Goal: Navigation & Orientation: Understand site structure

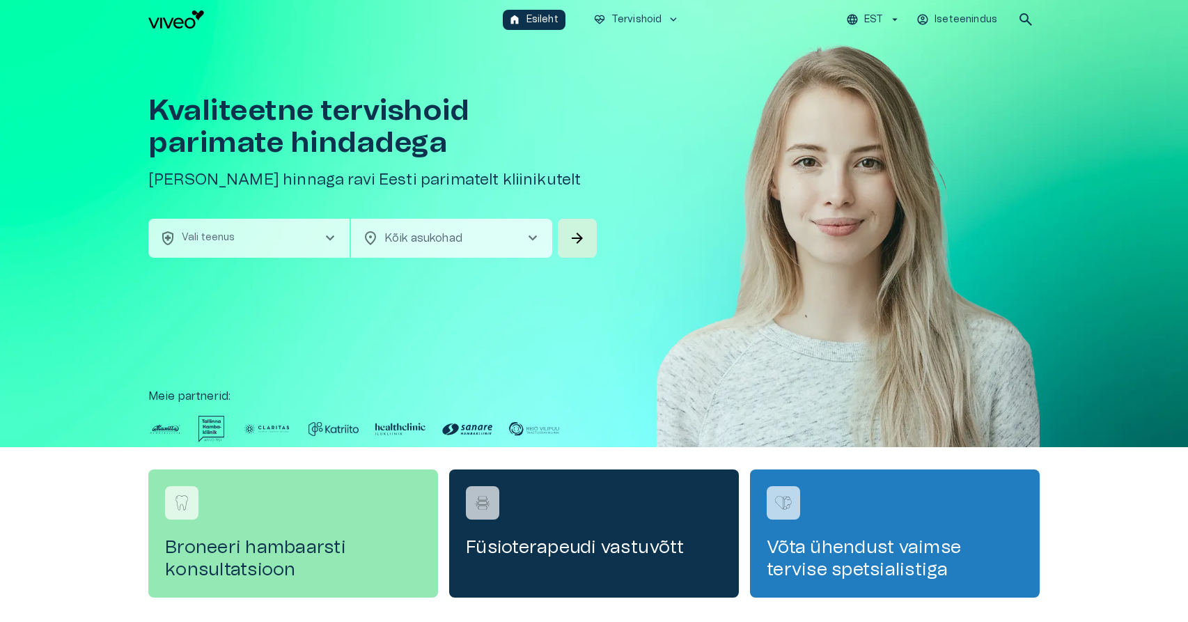
click at [820, 308] on img at bounding box center [848, 264] width 383 height 450
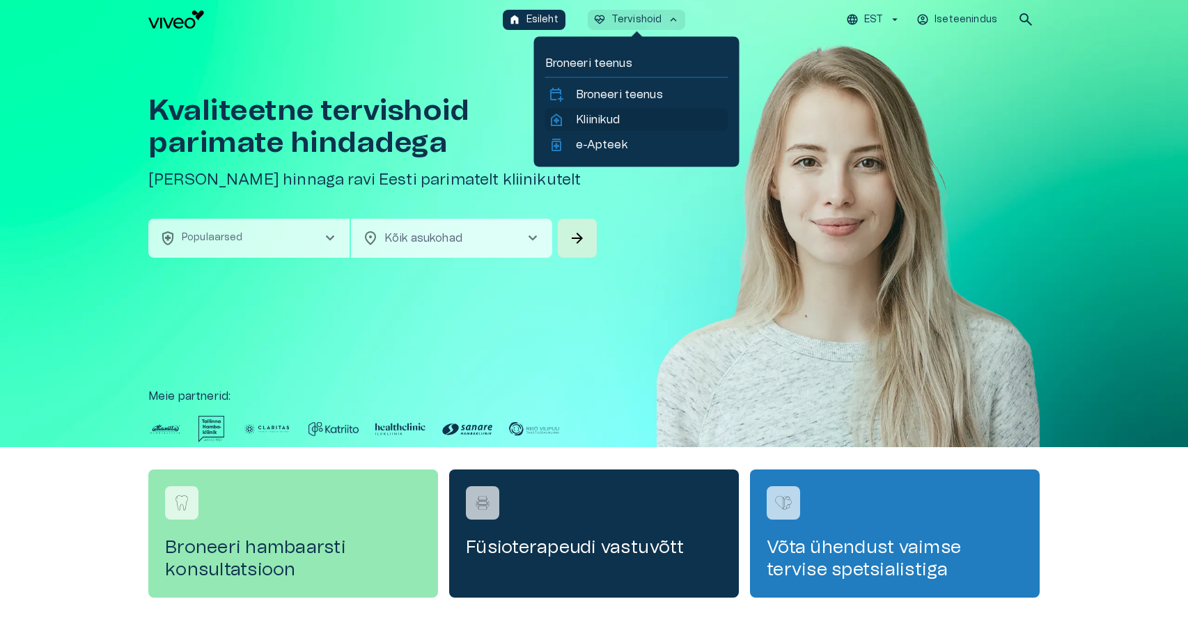
click at [609, 118] on p "Kliinikud" at bounding box center [598, 119] width 44 height 17
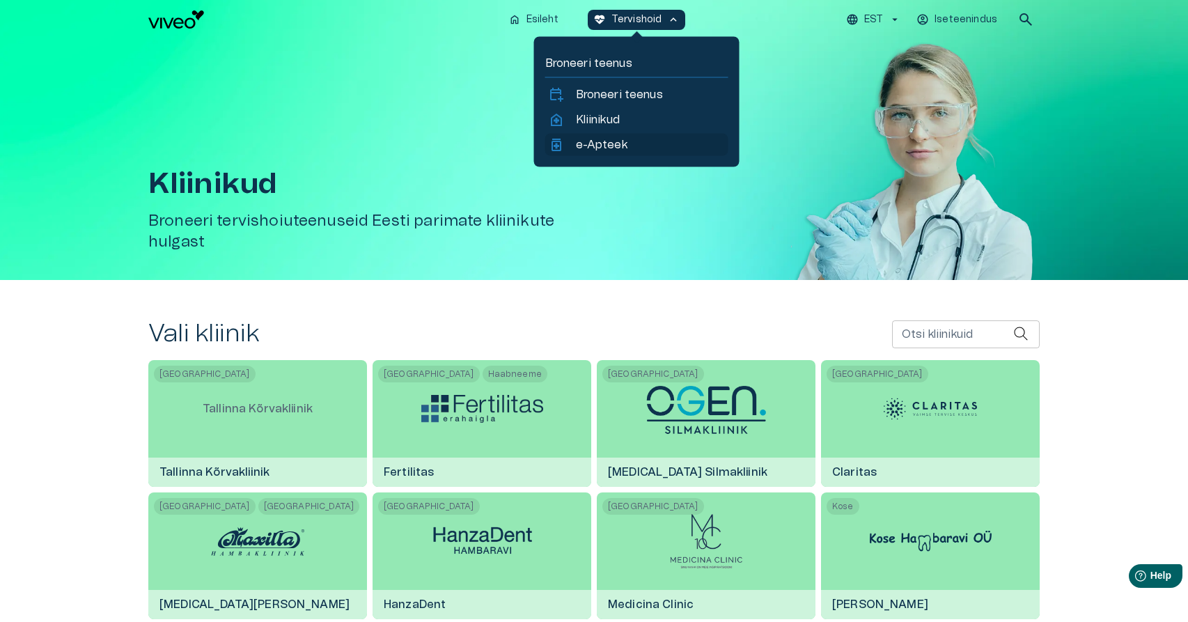
click at [611, 147] on p "e-Apteek" at bounding box center [602, 144] width 52 height 17
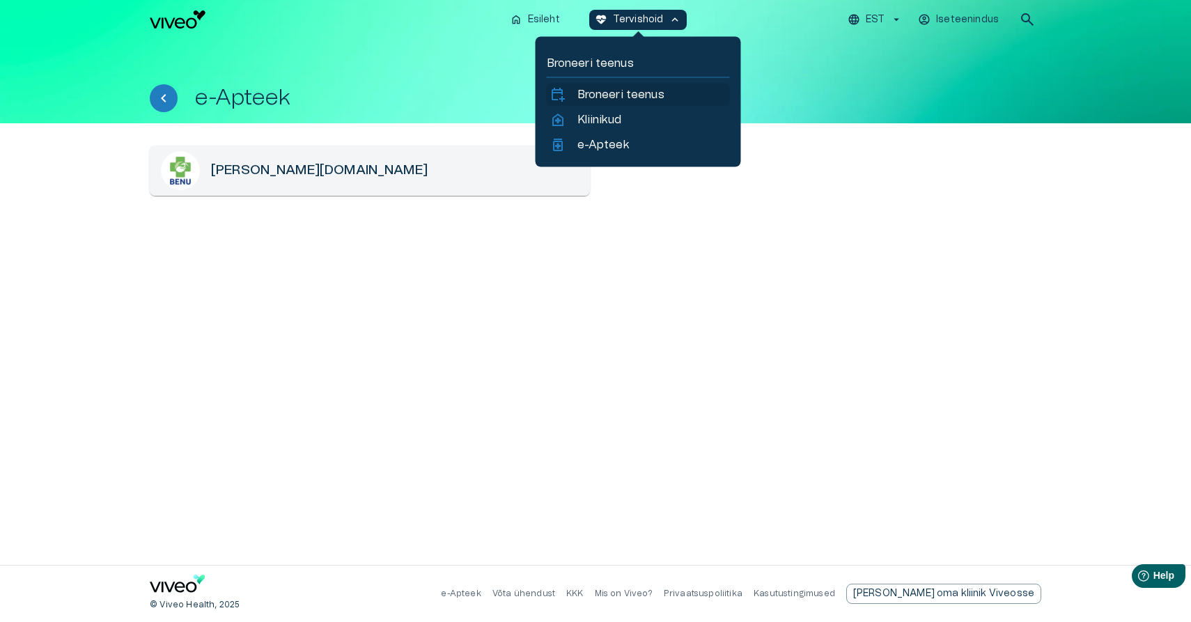
click at [611, 97] on p "Broneeri teenus" at bounding box center [620, 94] width 87 height 17
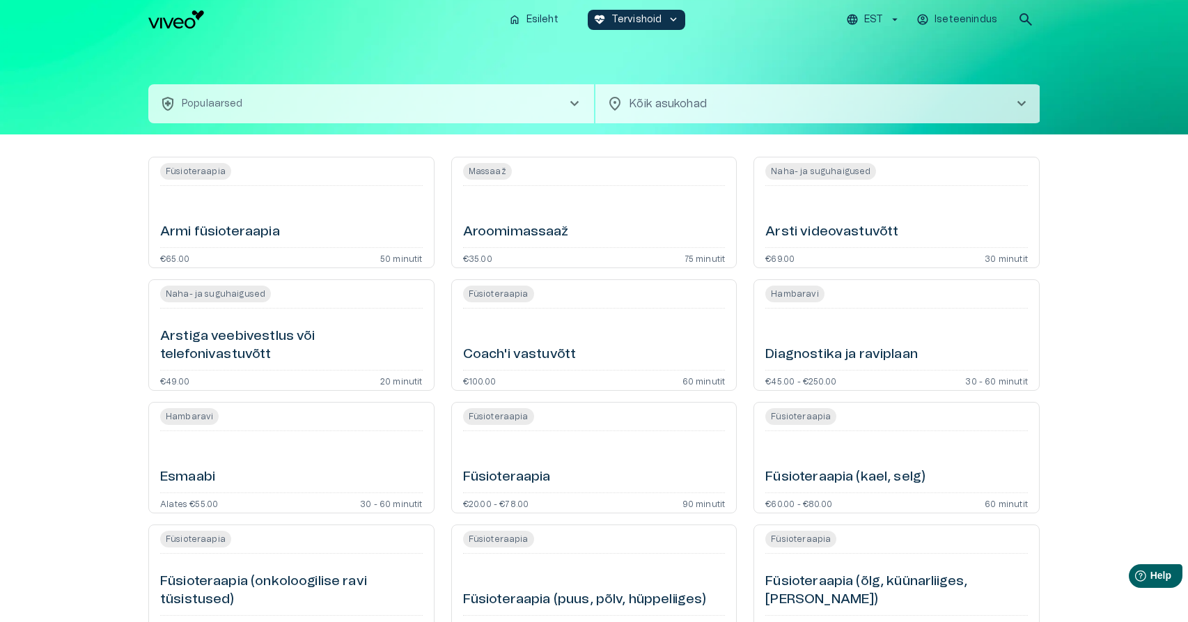
click at [173, 24] on img "Navigate to homepage" at bounding box center [176, 19] width 56 height 18
